Goal: Information Seeking & Learning: Learn about a topic

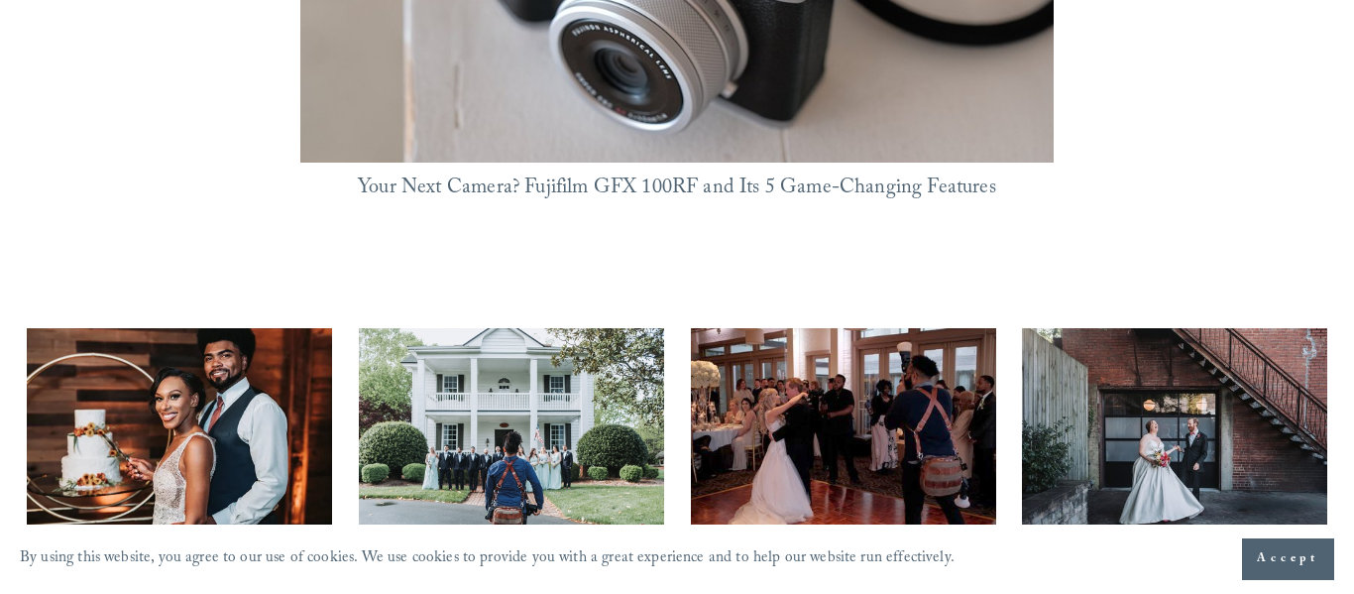
scroll to position [1812, 0]
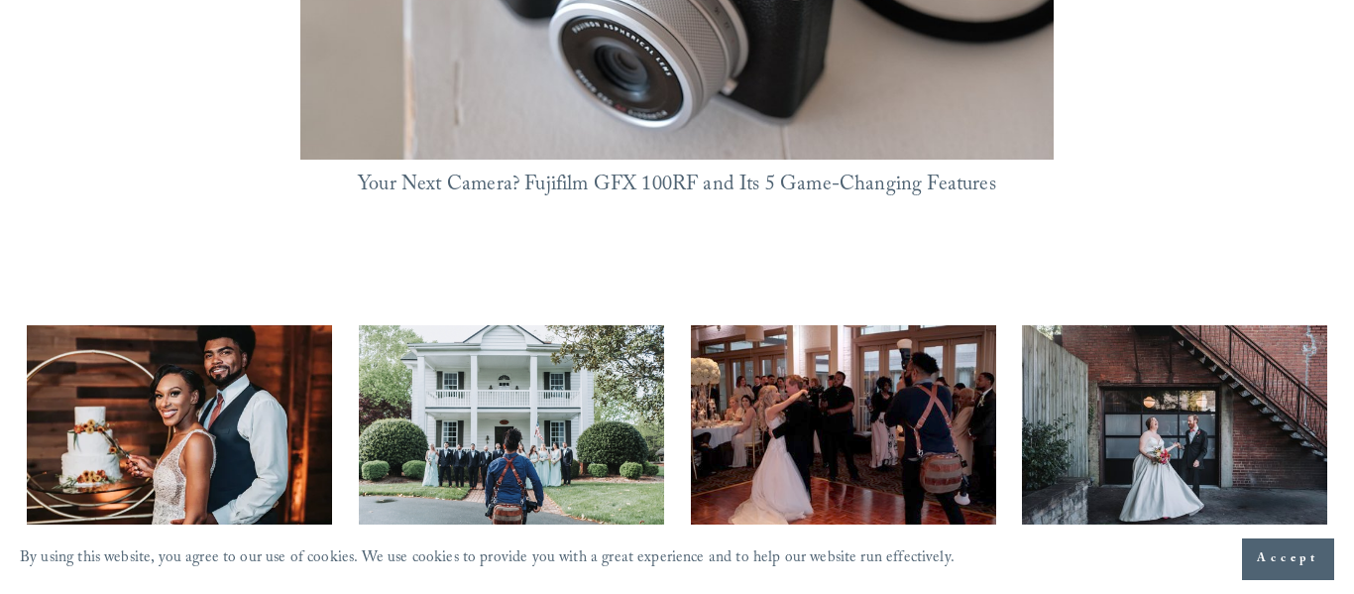
click at [219, 334] on img at bounding box center [179, 426] width 305 height 229
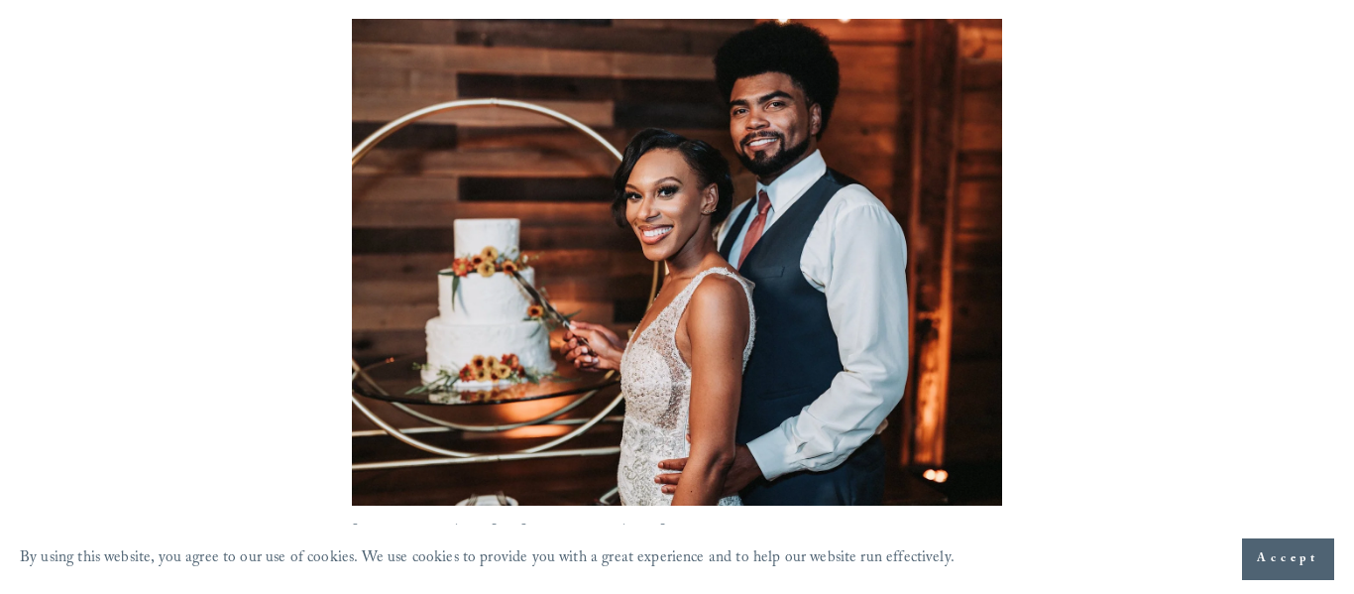
scroll to position [309, 0]
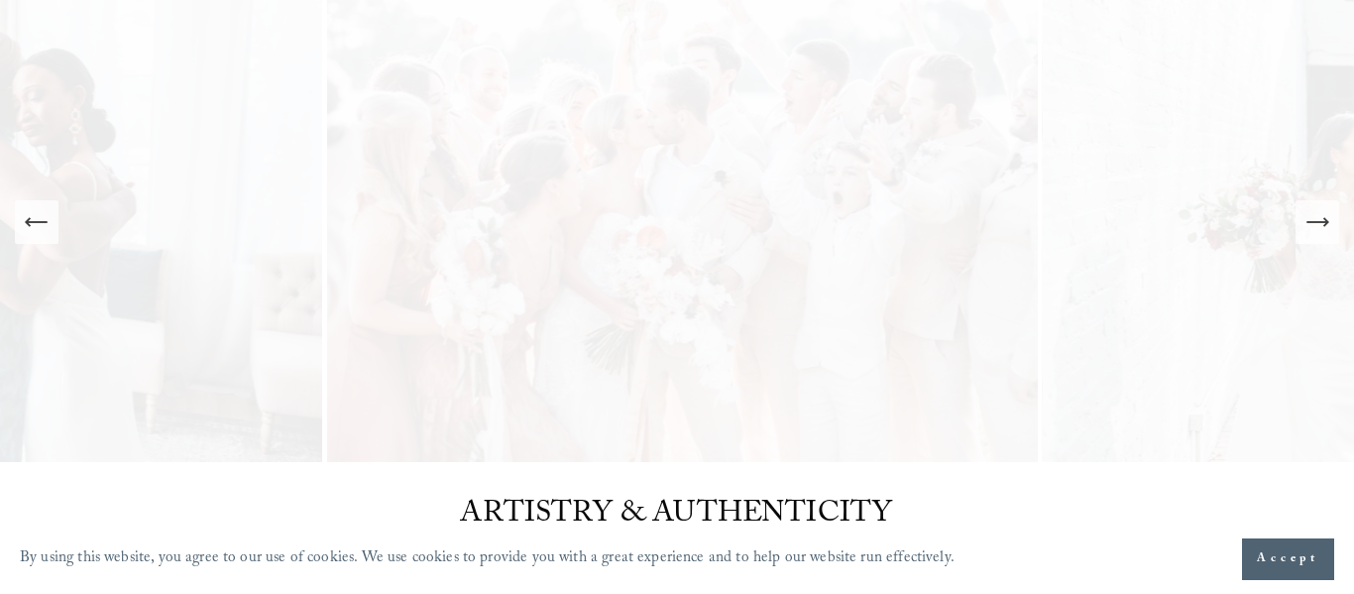
scroll to position [174, 0]
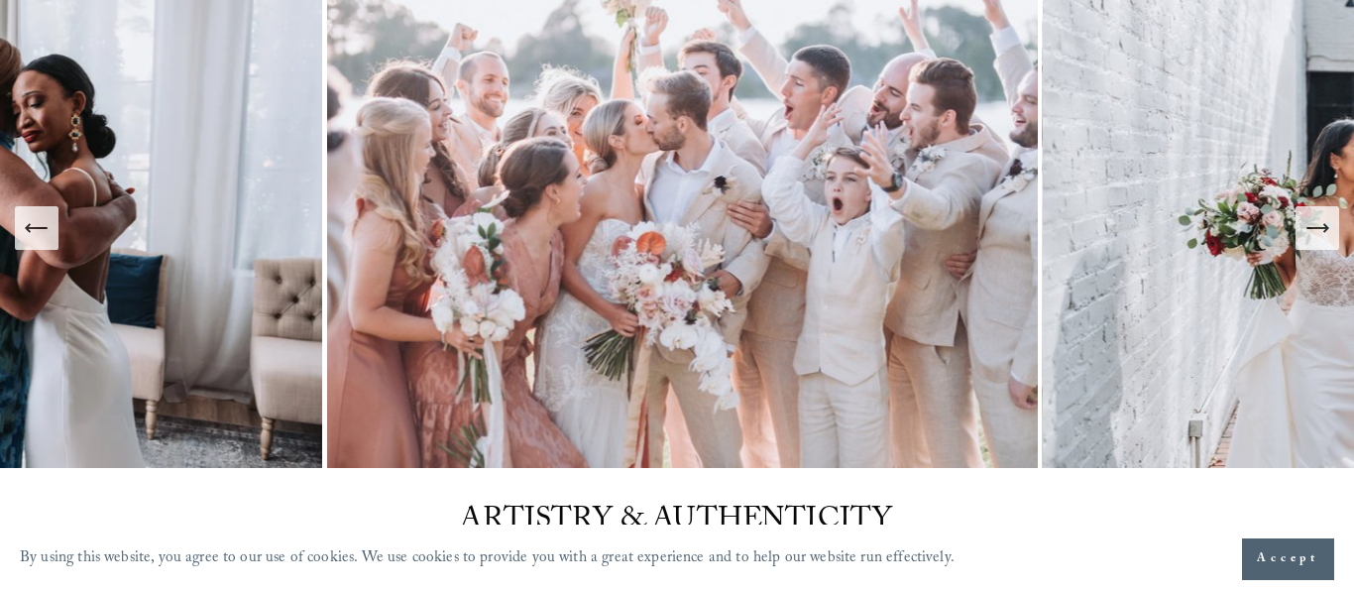
click at [664, 282] on img at bounding box center [682, 227] width 721 height 481
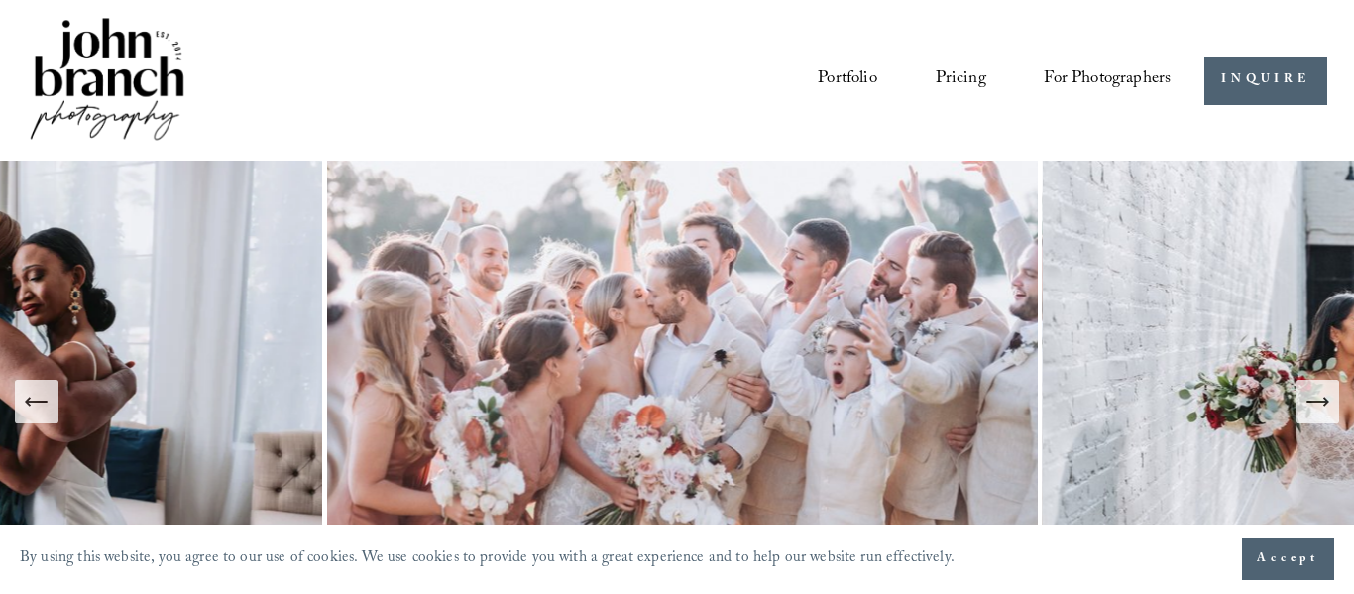
click at [847, 62] on link "Portfolio" at bounding box center [847, 80] width 59 height 37
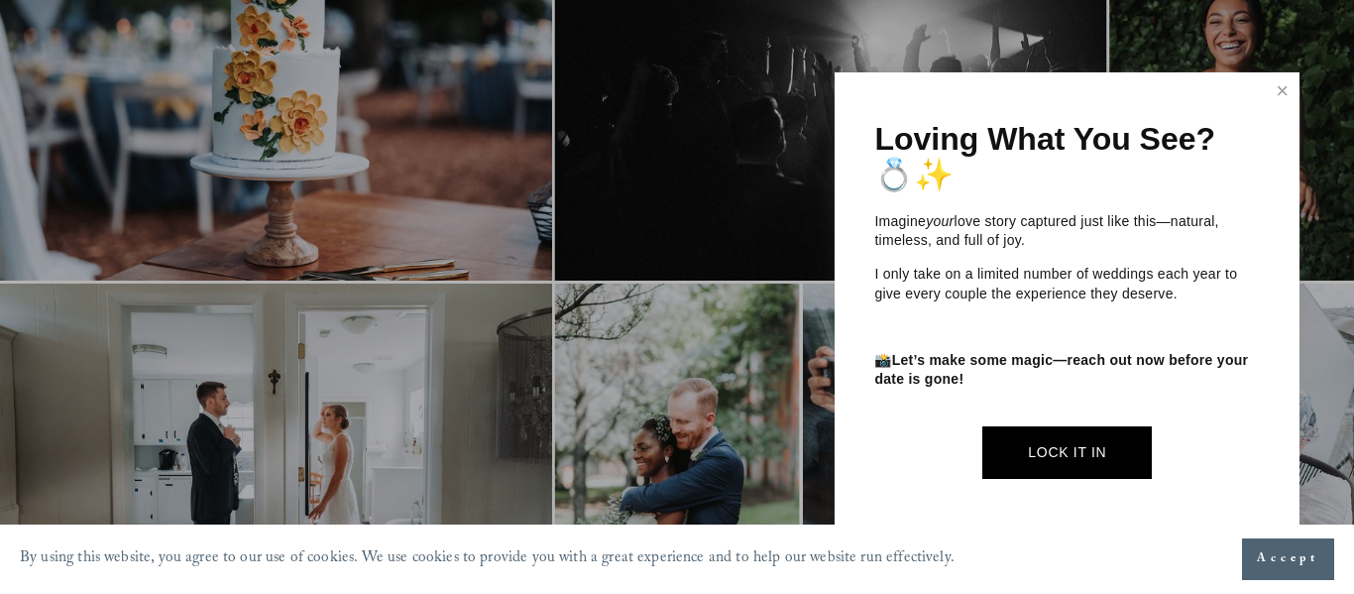
scroll to position [630, 0]
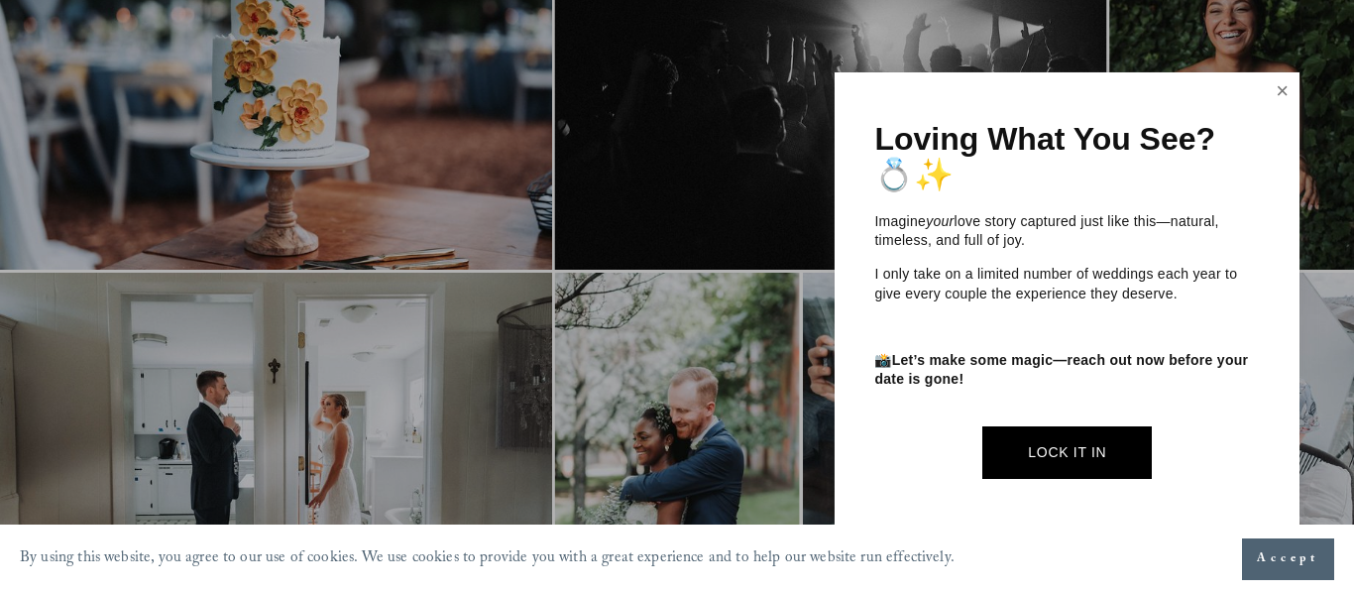
click at [1283, 97] on link "Close" at bounding box center [1283, 91] width 30 height 32
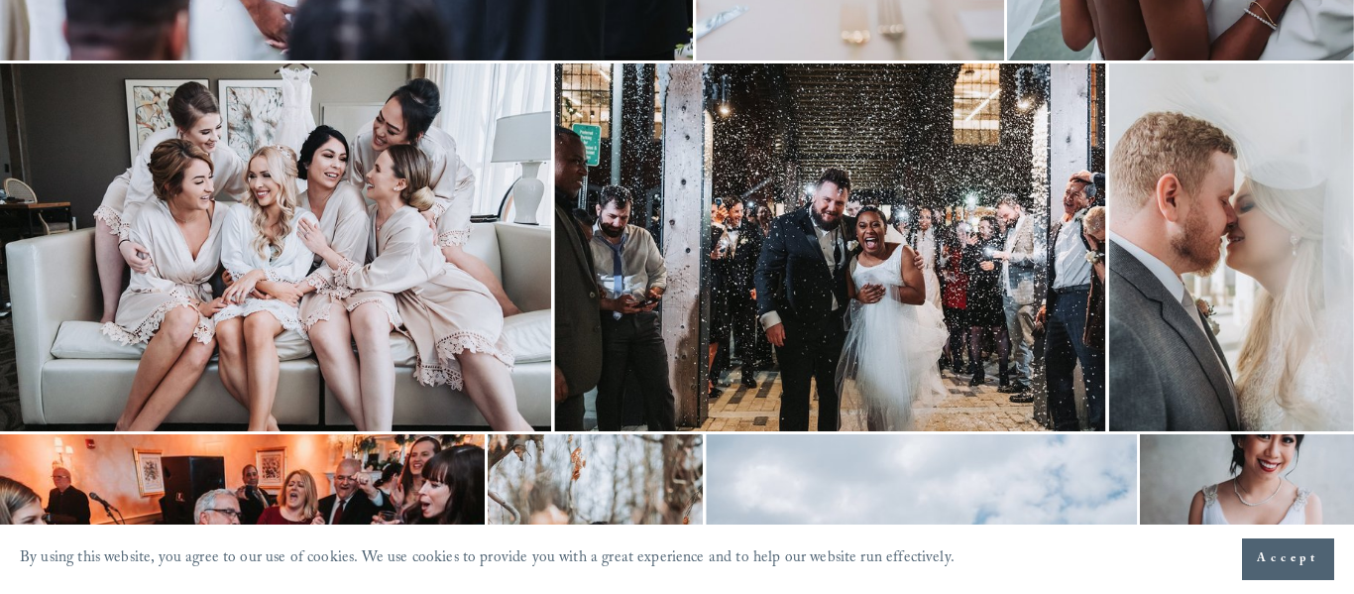
scroll to position [0, 0]
